Goal: Task Accomplishment & Management: Manage account settings

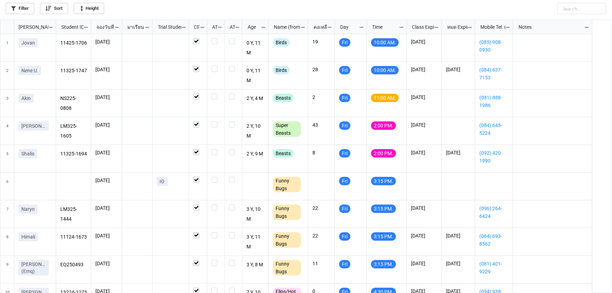
scroll to position [4, 4]
click at [196, 38] on label "grid" at bounding box center [197, 38] width 9 height 0
click at [52, 40] on icon "grid" at bounding box center [52, 38] width 6 height 6
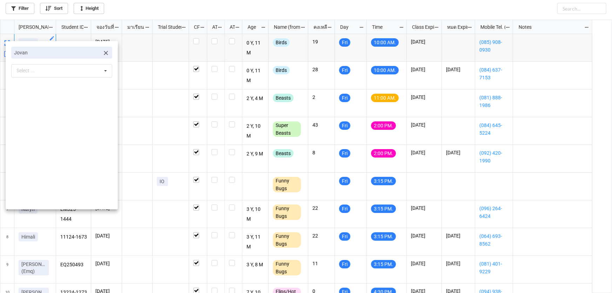
click at [102, 51] on icon at bounding box center [105, 52] width 7 height 7
drag, startPoint x: 87, startPoint y: 53, endPoint x: 87, endPoint y: 38, distance: 15.4
click at [87, 51] on div "Select ... No results found." at bounding box center [61, 53] width 101 height 13
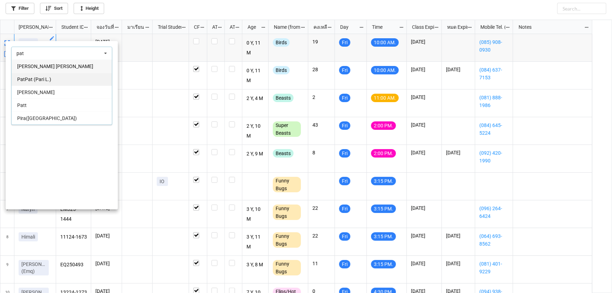
type input "pat"
click at [67, 75] on div "PatPat (Pari L.)" at bounding box center [62, 79] width 100 height 13
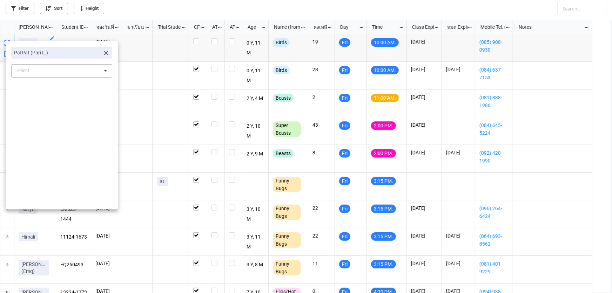
click at [128, 61] on div at bounding box center [306, 146] width 612 height 293
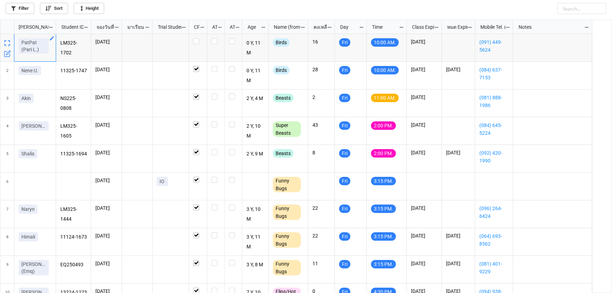
click at [6, 54] on icon "grid" at bounding box center [8, 53] width 4 height 4
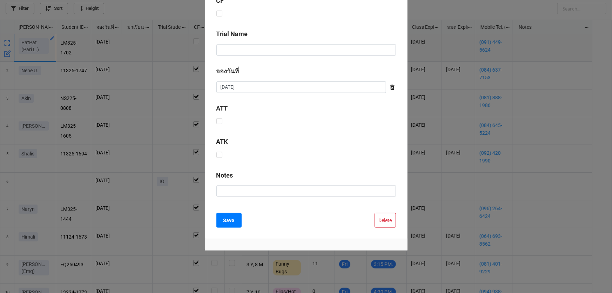
scroll to position [284, 0]
click at [392, 213] on button "Delete" at bounding box center [385, 220] width 21 height 15
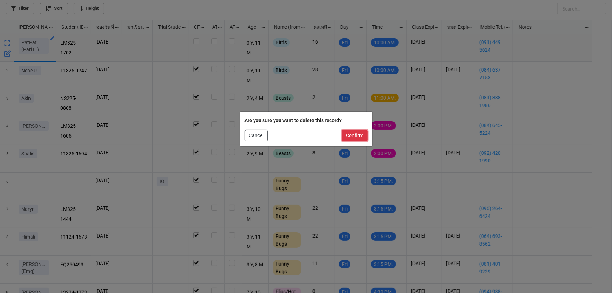
click at [350, 136] on button "Confirm" at bounding box center [355, 136] width 26 height 12
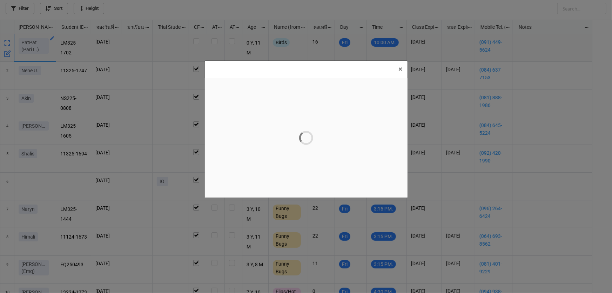
scroll to position [0, 0]
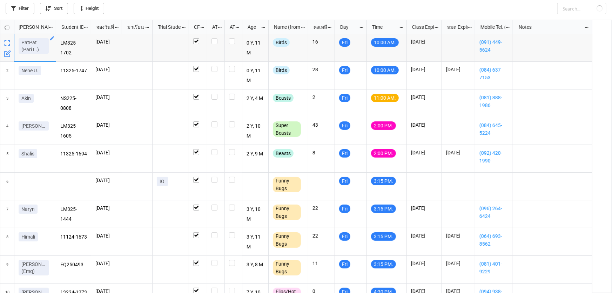
checkbox input "true"
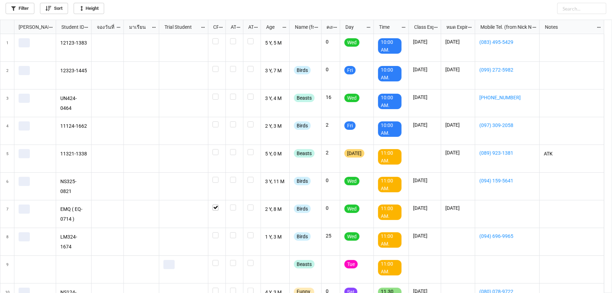
scroll to position [269, 608]
click at [21, 7] on link "Filter" at bounding box center [20, 8] width 29 height 11
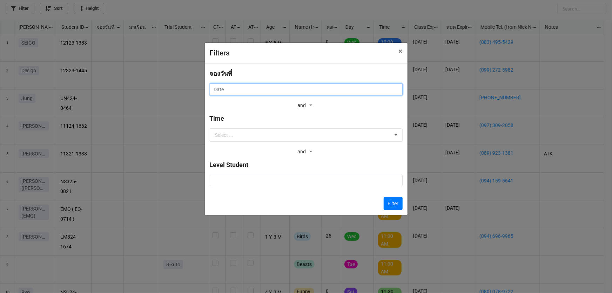
click at [249, 90] on input "text" at bounding box center [306, 89] width 193 height 12
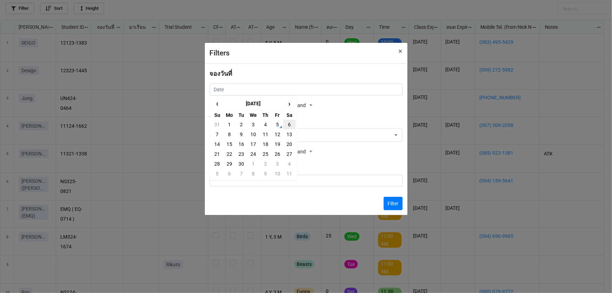
click at [293, 127] on td "6" at bounding box center [289, 125] width 12 height 10
type input "6/9/2025"
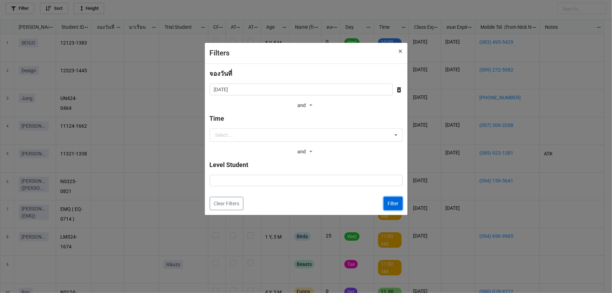
click at [395, 202] on button "Filter" at bounding box center [393, 203] width 19 height 13
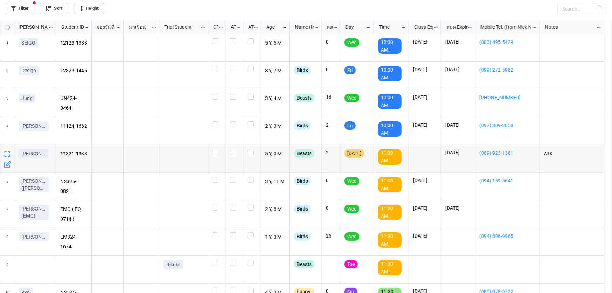
checkbox input "false"
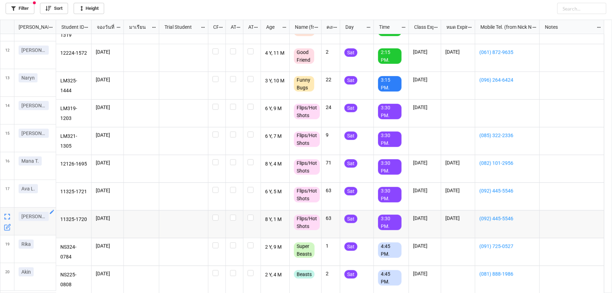
scroll to position [298, 0]
click at [7, 226] on icon "grid" at bounding box center [7, 226] width 7 height 7
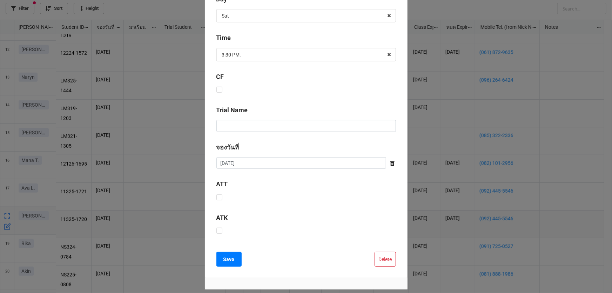
scroll to position [207, 0]
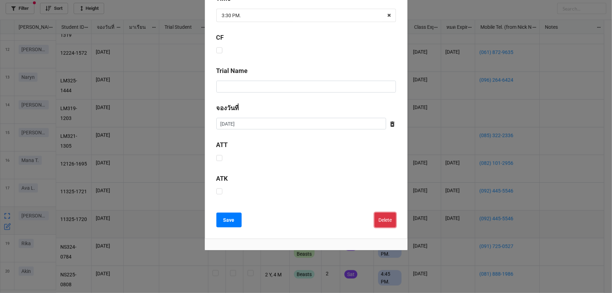
click at [375, 216] on button "Delete" at bounding box center [385, 220] width 21 height 15
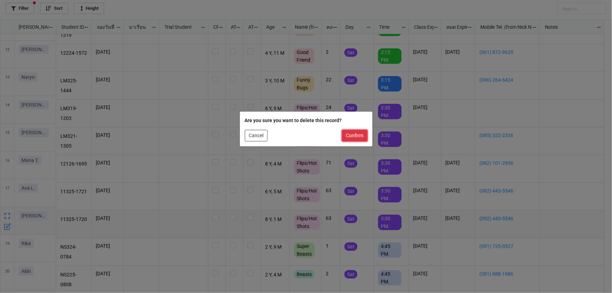
click at [352, 136] on button "Confirm" at bounding box center [355, 136] width 26 height 12
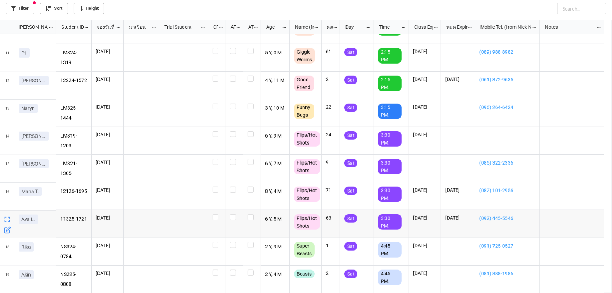
scroll to position [267, 0]
click at [6, 228] on icon "grid" at bounding box center [7, 230] width 7 height 7
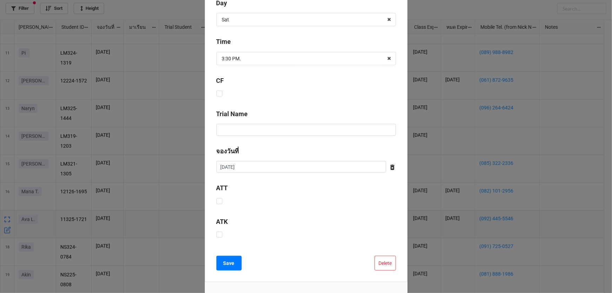
scroll to position [207, 0]
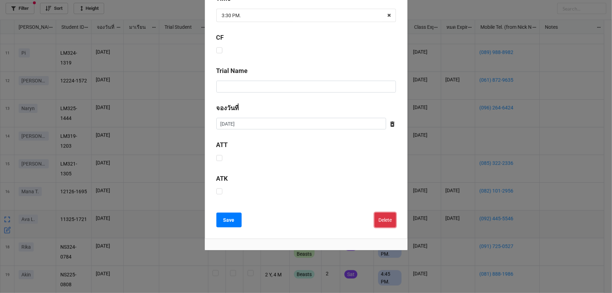
click at [385, 222] on button "Delete" at bounding box center [385, 220] width 21 height 15
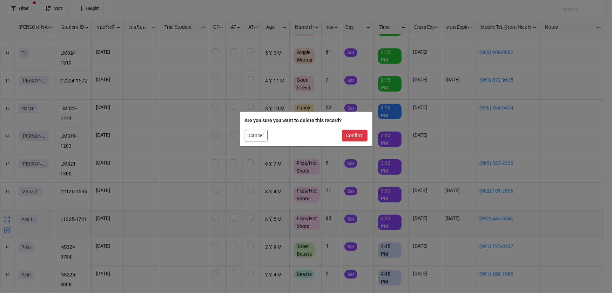
click at [353, 141] on div "Are you sure you want to delete this record? Cancel Confirm" at bounding box center [306, 129] width 133 height 35
click at [352, 133] on button "Confirm" at bounding box center [355, 136] width 26 height 12
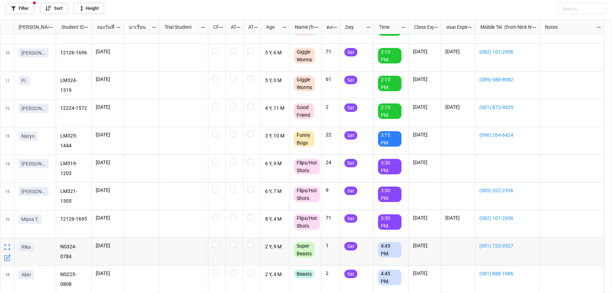
scroll to position [239, 0]
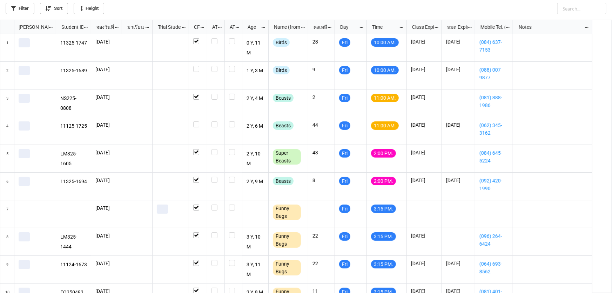
scroll to position [269, 608]
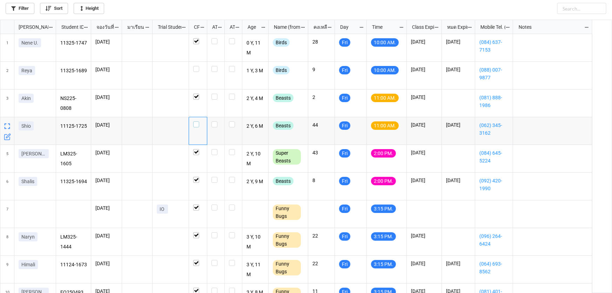
click at [198, 121] on label "grid" at bounding box center [197, 121] width 9 height 0
click at [216, 66] on label "grid" at bounding box center [216, 66] width 9 height 0
click at [217, 66] on label "grid" at bounding box center [216, 66] width 9 height 0
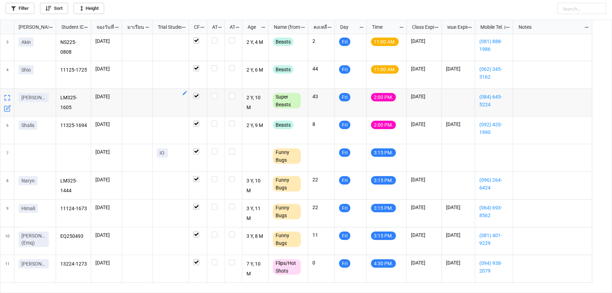
scroll to position [0, 0]
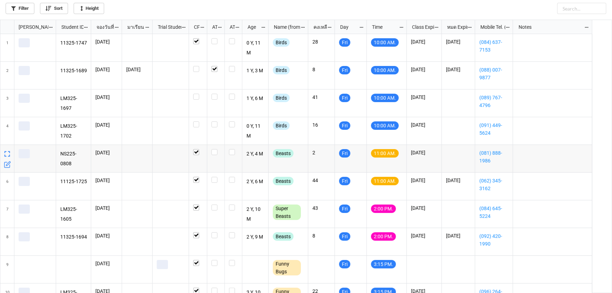
scroll to position [269, 608]
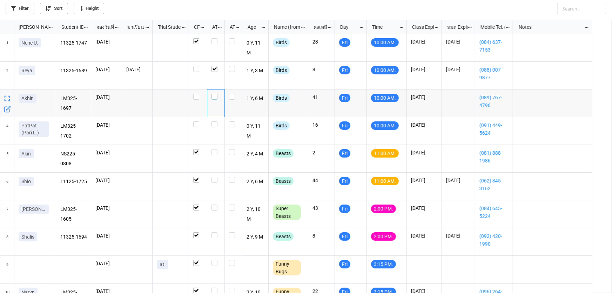
click at [214, 94] on label "grid" at bounding box center [216, 94] width 9 height 0
click at [215, 121] on label "grid" at bounding box center [216, 121] width 9 height 0
checkbox input "true"
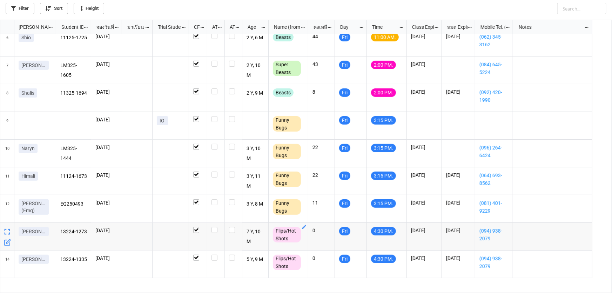
scroll to position [16, 0]
